Goal: Obtain resource: Obtain resource

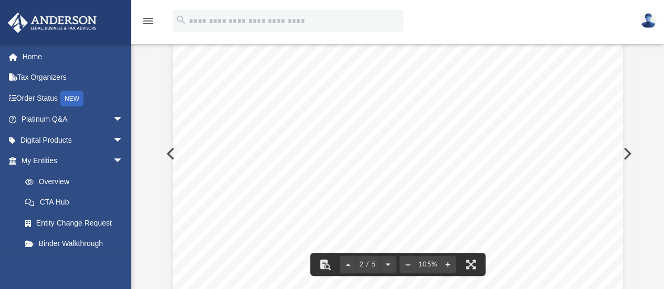
scroll to position [483, 0]
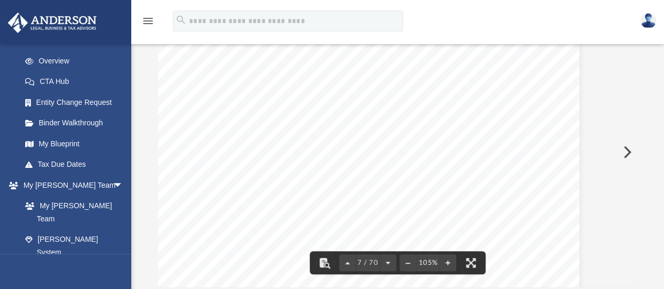
scroll to position [3715, 111]
drag, startPoint x: 633, startPoint y: 49, endPoint x: 633, endPoint y: 89, distance: 39.9
click at [633, 89] on div "Viewable-ClientDocs Law Hope Harbor Properties LLC Name Modified File Hope Harb…" at bounding box center [398, 139] width 480 height 299
click at [360, 260] on span "7 / 70" at bounding box center [368, 263] width 24 height 7
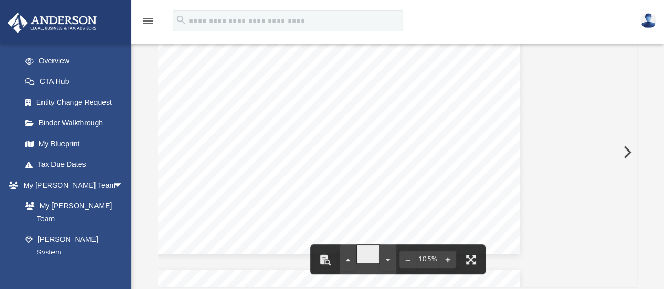
type input "**"
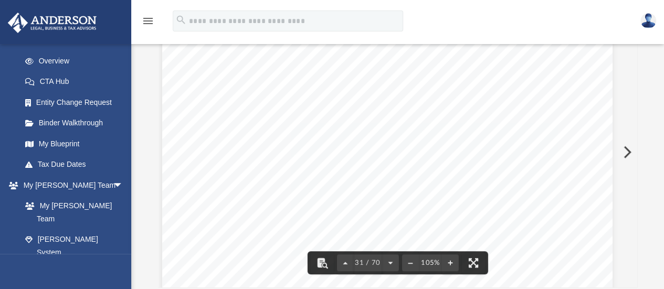
scroll to position [18170, 10]
drag, startPoint x: 356, startPoint y: 166, endPoint x: 353, endPoint y: -2, distance: 167.5
click at [353, 0] on html "menu search Site Menu add [PERSON_NAME][EMAIL_ADDRESS][PERSON_NAME][DOMAIN_NAME…" at bounding box center [332, 197] width 664 height 609
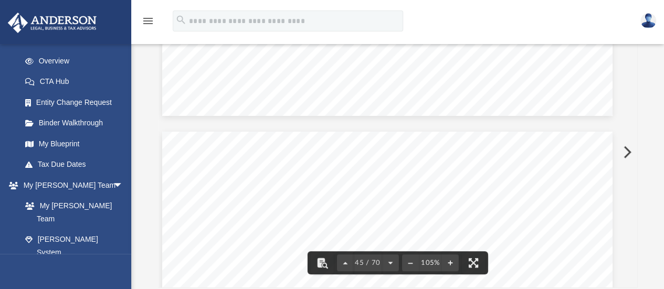
scroll to position [26232, 10]
drag, startPoint x: 442, startPoint y: 188, endPoint x: 456, endPoint y: 121, distance: 68.7
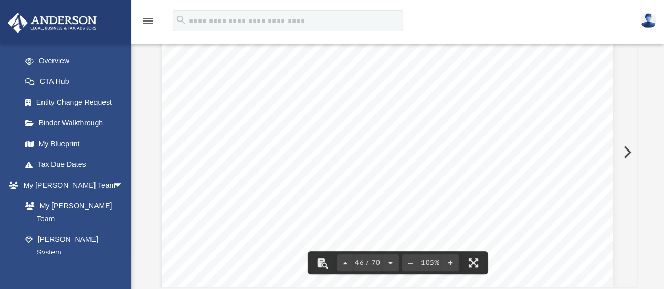
scroll to position [27225, 10]
click at [633, 232] on div "Scroll to top vertical_align_top" at bounding box center [635, 234] width 22 height 22
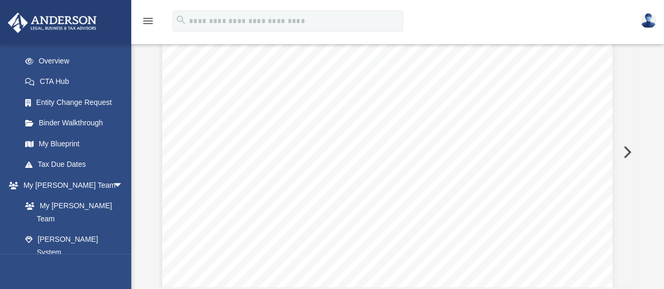
click at [633, 233] on div "Scroll to top vertical_align_top" at bounding box center [635, 234] width 22 height 22
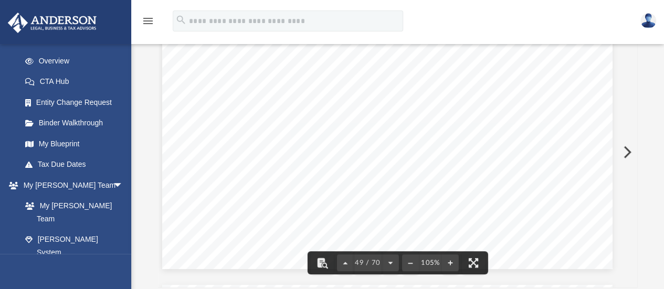
scroll to position [29297, 10]
click at [634, 158] on button "Preview" at bounding box center [626, 152] width 23 height 29
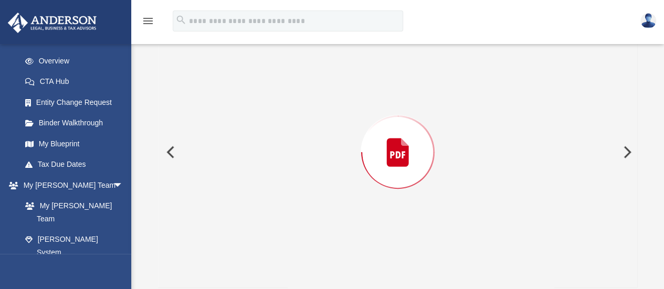
scroll to position [105, 0]
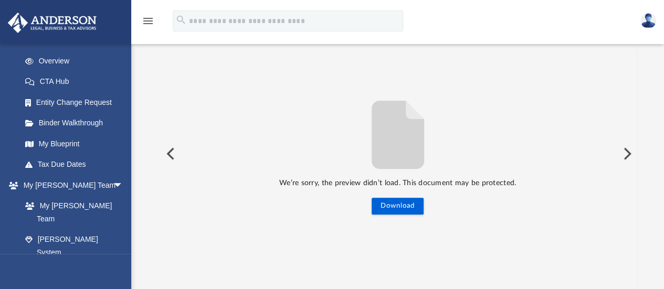
click at [172, 144] on button "Preview" at bounding box center [169, 153] width 23 height 29
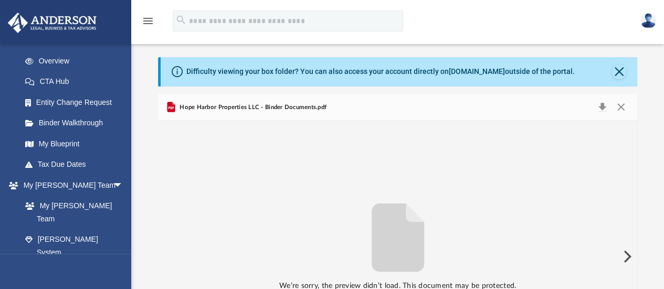
scroll to position [0, 0]
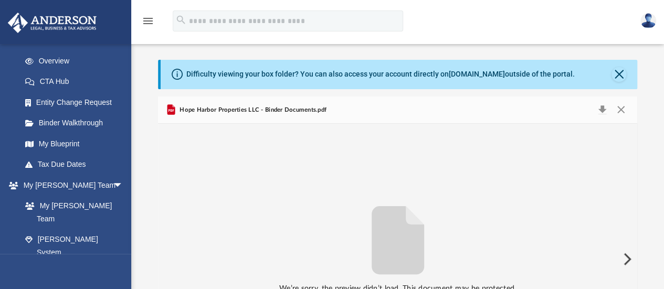
click at [234, 110] on span "Hope Harbor Properties LLC - Binder Documents.pdf" at bounding box center [251, 109] width 149 height 9
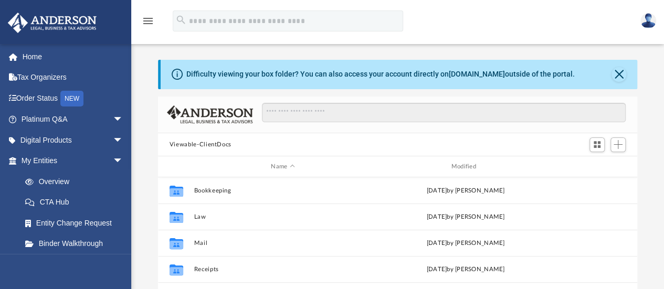
scroll to position [230, 471]
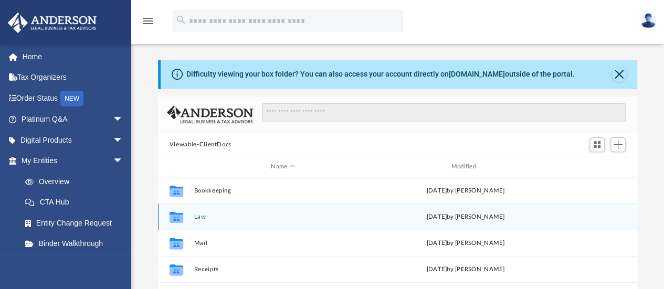
click at [205, 221] on div "Collaborated Folder Law Tue Aug 26 2025 by Tomas Diaz-Marin" at bounding box center [397, 217] width 479 height 26
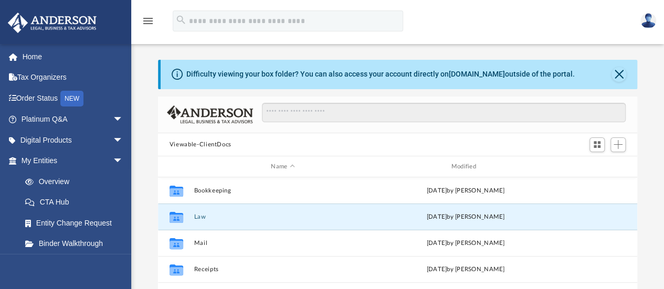
click at [199, 218] on button "Law" at bounding box center [283, 217] width 178 height 7
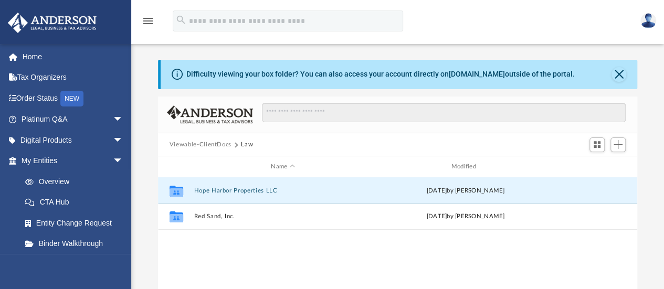
click at [229, 190] on button "Hope Harbor Properties LLC" at bounding box center [283, 190] width 178 height 7
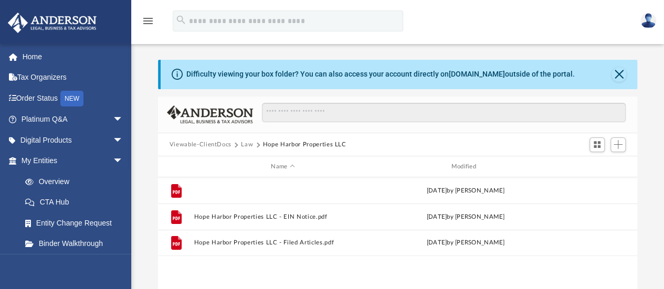
click at [284, 192] on button "Hope Harbor Properties LLC - Binder Documents.pdf" at bounding box center [283, 190] width 178 height 7
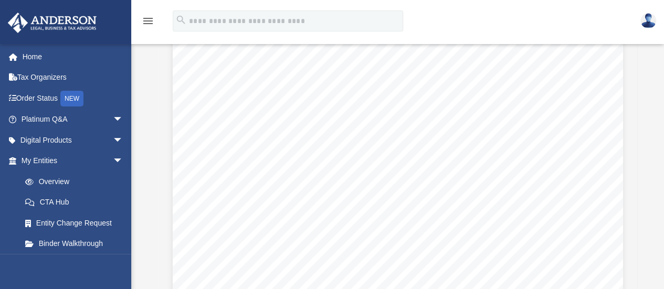
scroll to position [30585, 0]
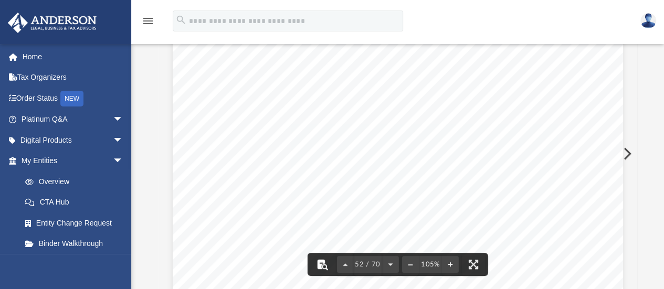
click at [322, 268] on button "File preview" at bounding box center [321, 264] width 23 height 23
click at [324, 263] on button "File preview" at bounding box center [321, 264] width 23 height 23
click at [325, 262] on button "File preview" at bounding box center [321, 264] width 23 height 23
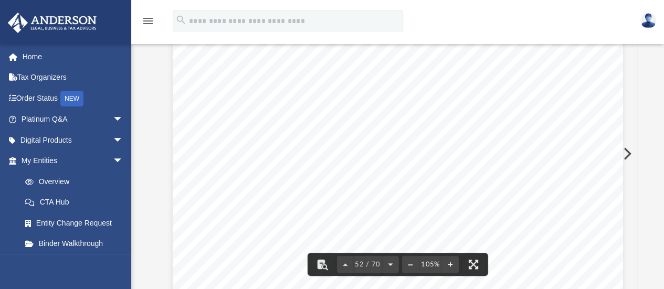
scroll to position [30623, 0]
click at [319, 259] on button "File preview" at bounding box center [321, 264] width 23 height 23
click at [321, 151] on div "Operating Agreement of Hope Harbor Properties LLC Page 39 of 39 (l) No Presumpt…" at bounding box center [398, 218] width 450 height 583
click at [323, 267] on button "File preview" at bounding box center [321, 264] width 23 height 23
click at [305, 141] on div "Operating Agreement of Hope Harbor Properties LLC Page 39 of 39 (l) No Presumpt…" at bounding box center [398, 218] width 450 height 583
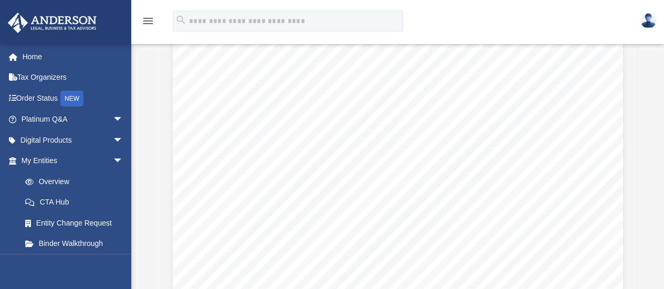
scroll to position [31156, 0]
